Goal: Task Accomplishment & Management: Complete application form

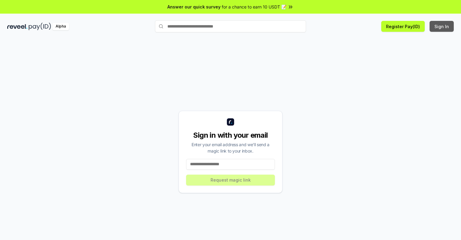
click at [442, 26] on button "Sign In" at bounding box center [441, 26] width 24 height 11
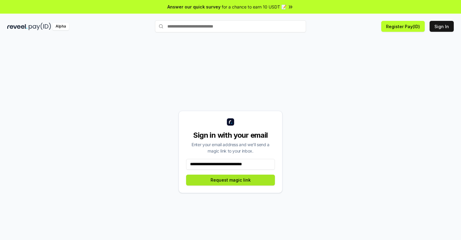
type input "**********"
click at [230, 179] on button "Request magic link" at bounding box center [230, 179] width 89 height 11
